Goal: Information Seeking & Learning: Learn about a topic

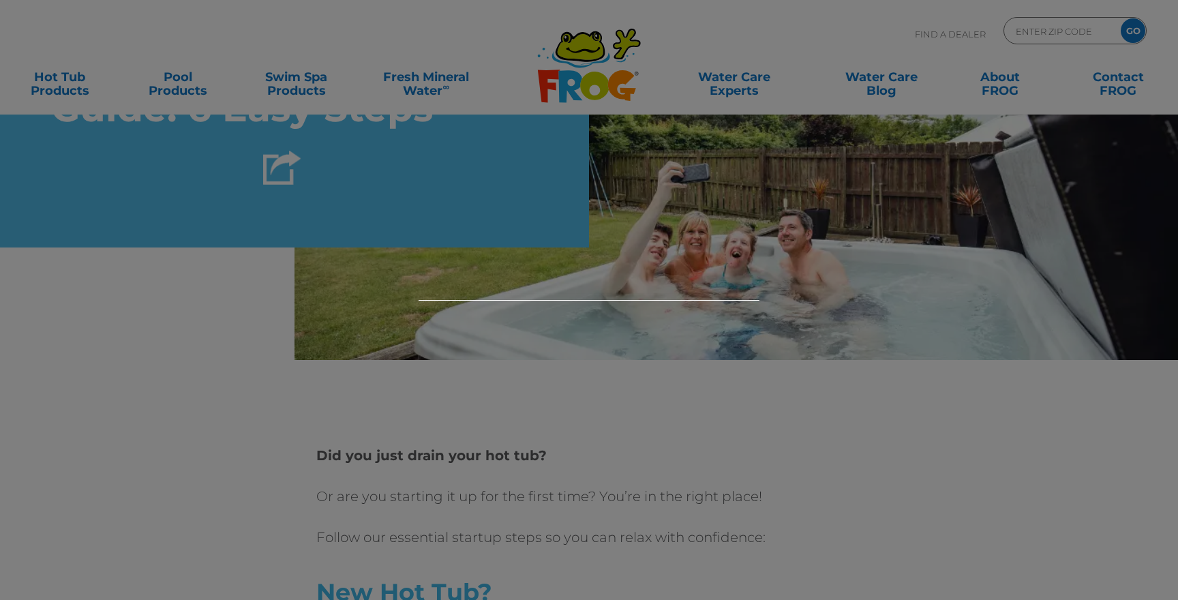
scroll to position [307, 0]
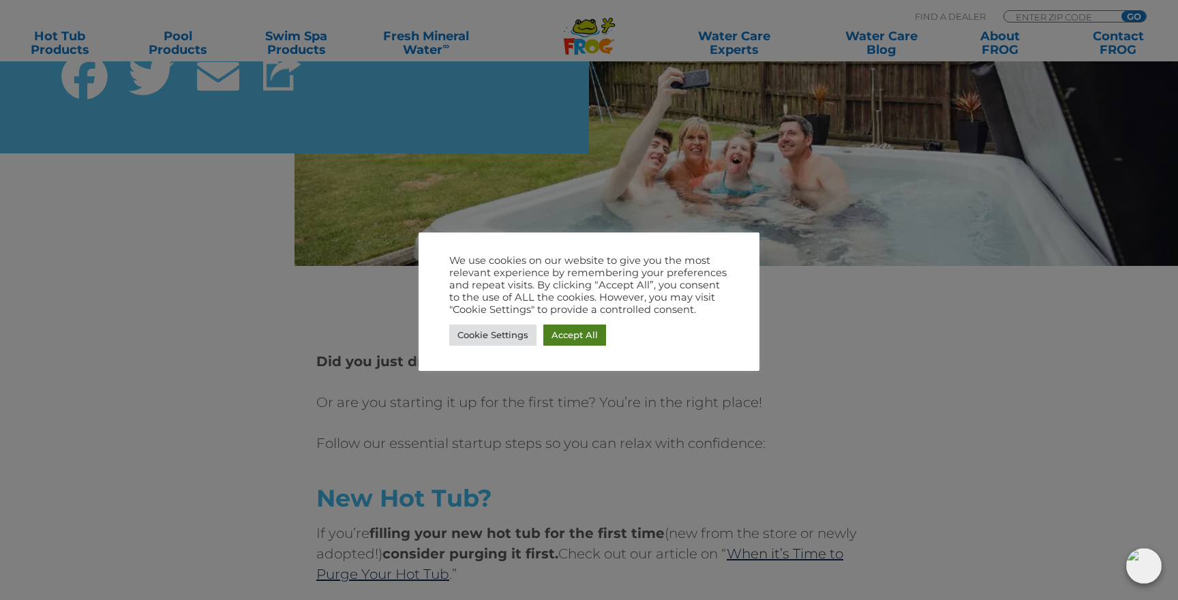
click at [574, 335] on link "Accept All" at bounding box center [574, 334] width 63 height 21
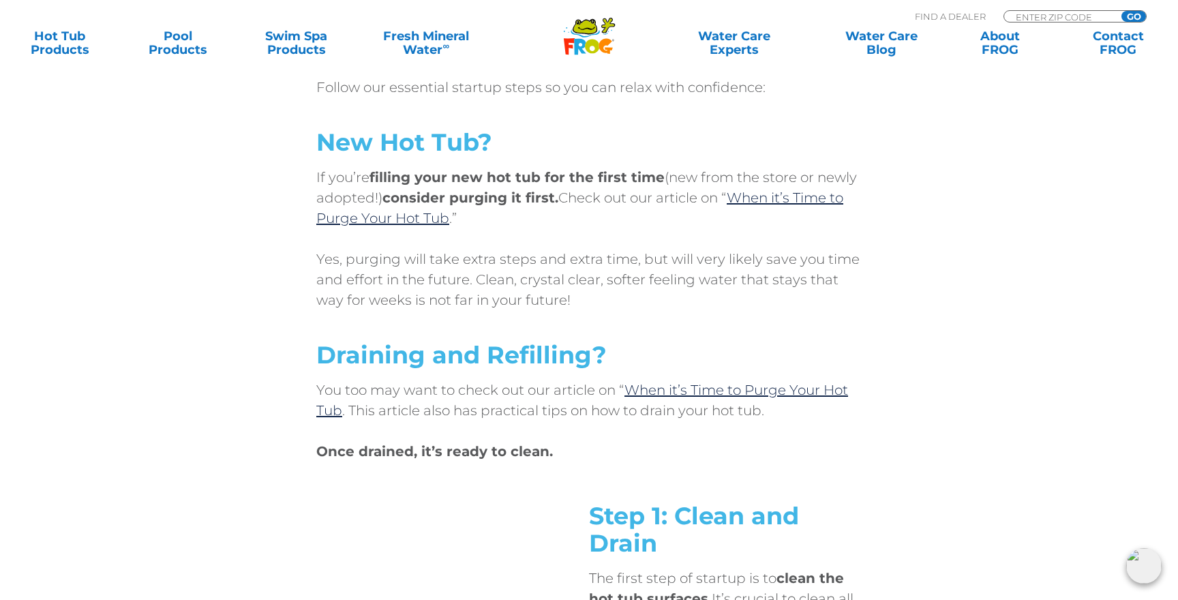
scroll to position [659, 0]
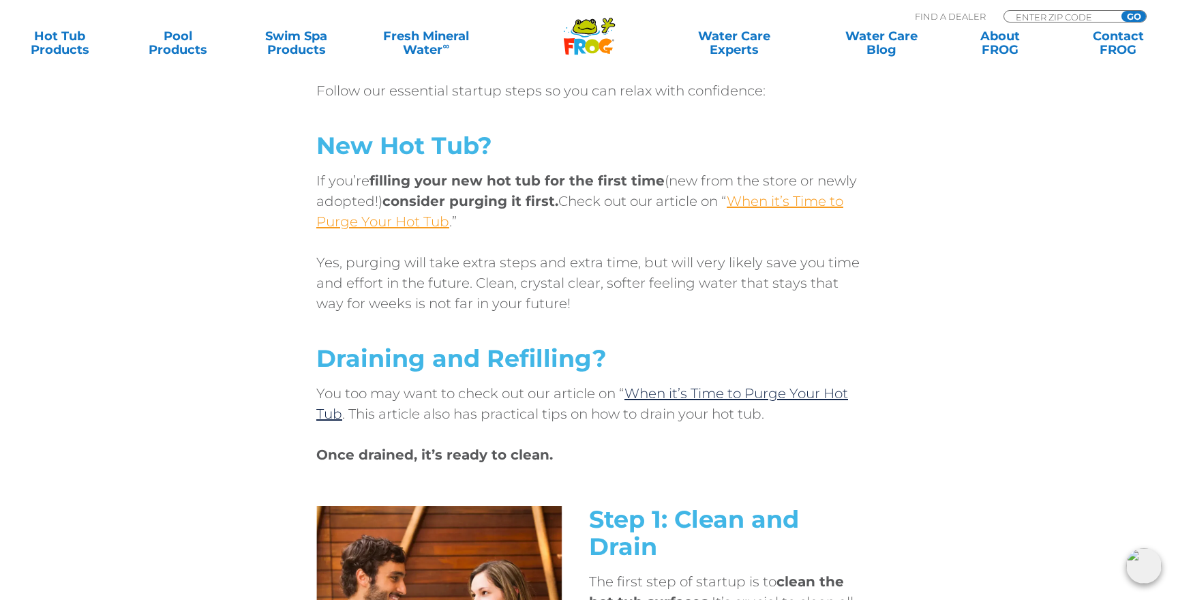
click at [431, 222] on link "When it’s Time to Purge Your Hot Tub" at bounding box center [579, 211] width 527 height 37
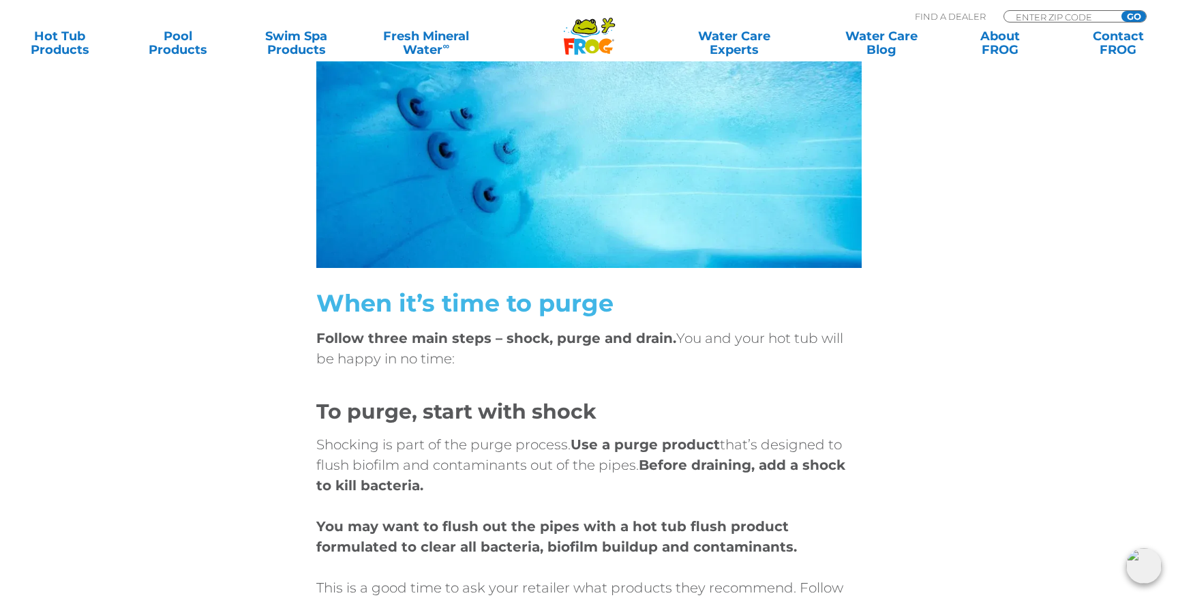
scroll to position [3843, 0]
